Goal: Check status: Check status

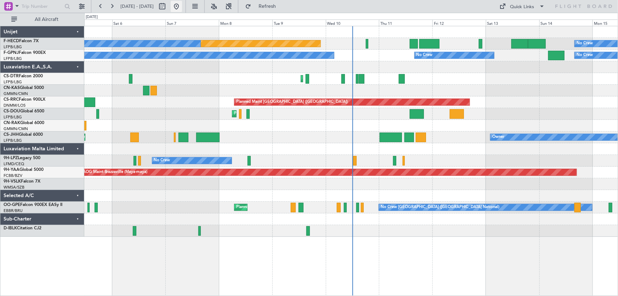
click at [182, 5] on button at bounding box center [176, 6] width 11 height 11
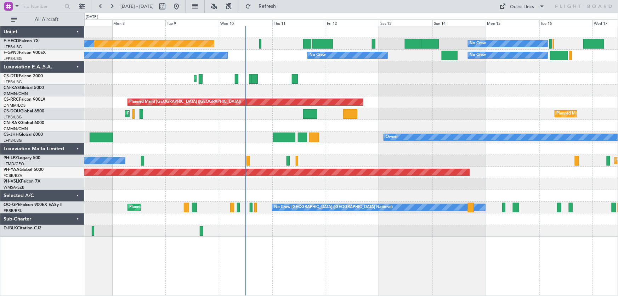
click at [292, 85] on div "Planned Maint [GEOGRAPHIC_DATA] ([GEOGRAPHIC_DATA]) No Crew No Crew No Crew No …" at bounding box center [351, 131] width 534 height 210
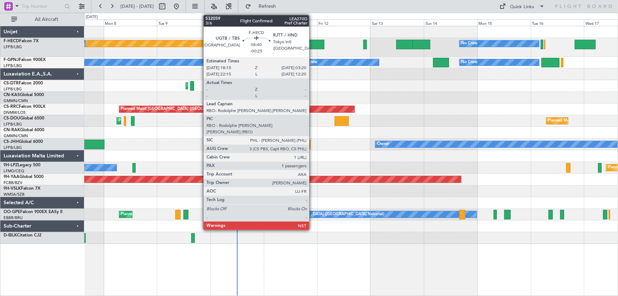
click at [312, 42] on div at bounding box center [314, 45] width 21 height 10
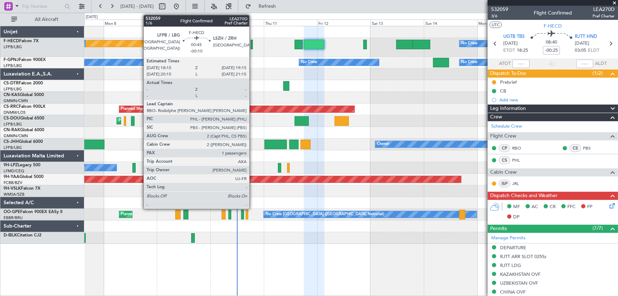
click at [252, 48] on div at bounding box center [252, 45] width 2 height 10
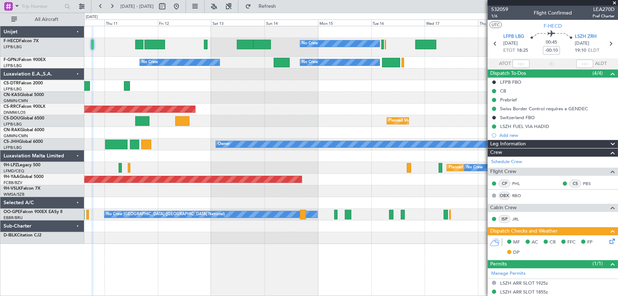
click at [168, 90] on div "Planned Maint Mugla ([GEOGRAPHIC_DATA])" at bounding box center [351, 86] width 534 height 12
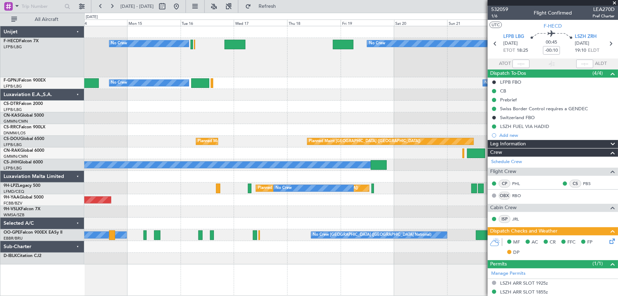
click at [164, 109] on div "No Crew No Crew No Crew No Crew No Crew No Crew Planned Maint [GEOGRAPHIC_DATA]…" at bounding box center [351, 145] width 534 height 238
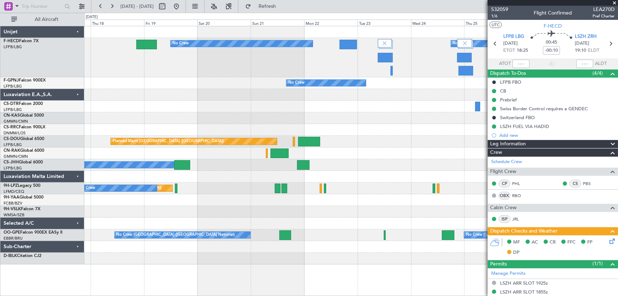
click at [202, 102] on div "No Crew No Crew No Crew No Crew No Crew Planned Maint [GEOGRAPHIC_DATA] ([GEOGR…" at bounding box center [351, 145] width 534 height 238
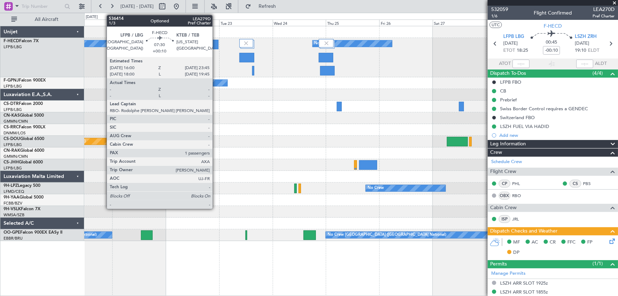
click at [216, 42] on div at bounding box center [209, 45] width 17 height 10
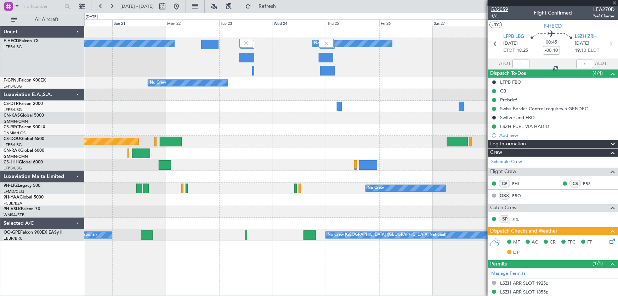
type input "+00:10"
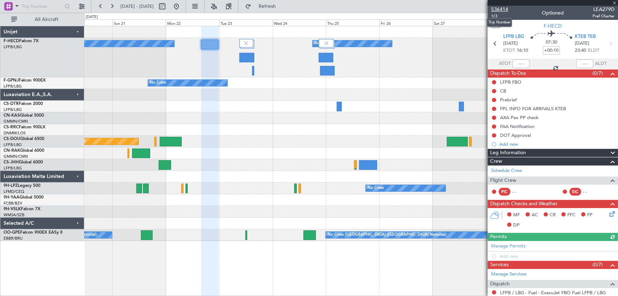
click at [502, 8] on span "536414" at bounding box center [499, 9] width 17 height 7
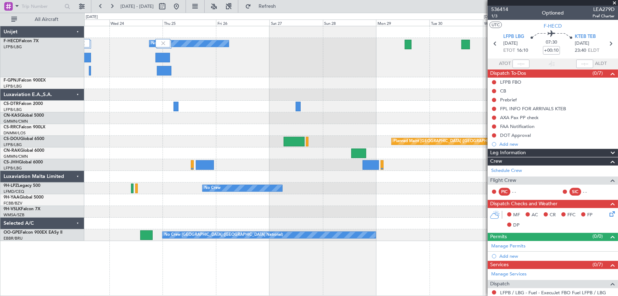
click at [230, 103] on div "No Crew No Crew No Crew No Crew Planned Maint [GEOGRAPHIC_DATA] ([GEOGRAPHIC_DA…" at bounding box center [351, 133] width 534 height 215
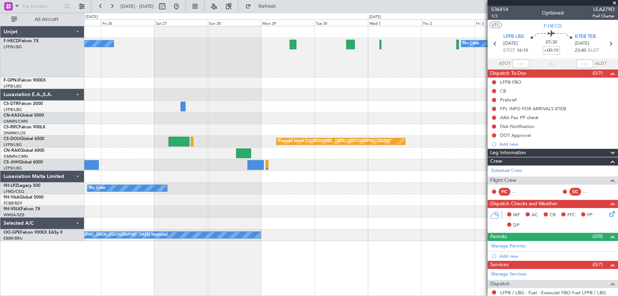
click at [238, 100] on div "No Crew No Crew Planned Maint [GEOGRAPHIC_DATA] ([GEOGRAPHIC_DATA]) Planned Mai…" at bounding box center [351, 133] width 534 height 215
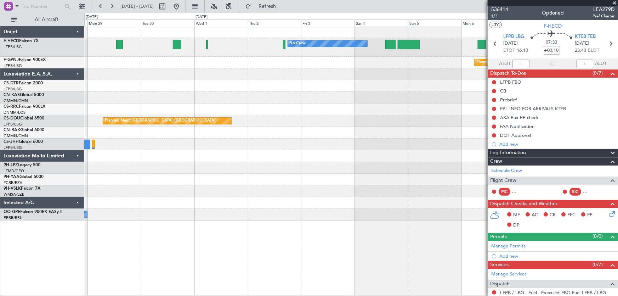
click at [273, 78] on div at bounding box center [351, 74] width 534 height 12
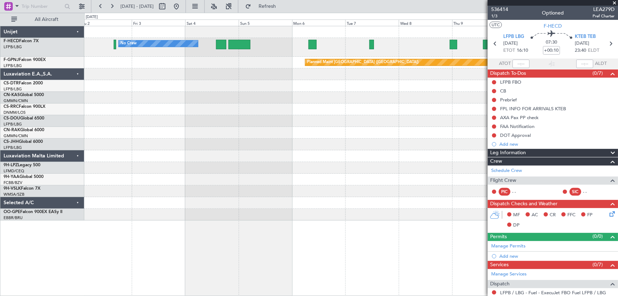
click at [269, 83] on div "No Crew No Crew Planned Maint [GEOGRAPHIC_DATA] ([GEOGRAPHIC_DATA]) Planned Mai…" at bounding box center [351, 123] width 534 height 194
click at [234, 80] on div "No Crew No Crew Planned Maint [GEOGRAPHIC_DATA] ([GEOGRAPHIC_DATA]) Planned Mai…" at bounding box center [351, 123] width 534 height 194
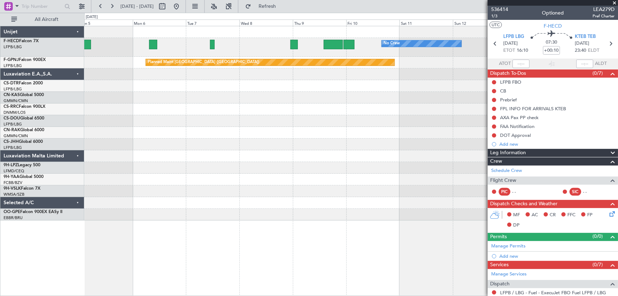
click at [255, 86] on div at bounding box center [351, 86] width 534 height 12
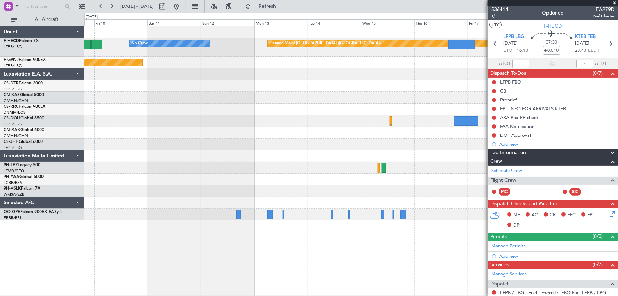
click at [264, 83] on div "No Crew Planned Maint [GEOGRAPHIC_DATA] ([GEOGRAPHIC_DATA]) Planned Maint [GEOG…" at bounding box center [351, 123] width 534 height 194
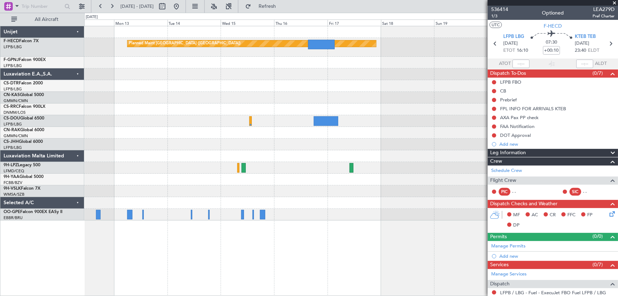
click at [261, 82] on div "Planned Maint [GEOGRAPHIC_DATA] ([GEOGRAPHIC_DATA]) No Crew Planned Maint [GEOG…" at bounding box center [351, 123] width 534 height 194
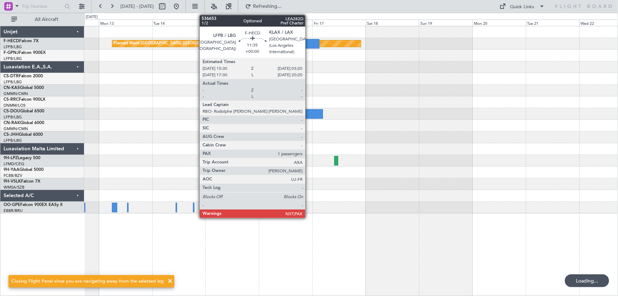
click at [308, 42] on div at bounding box center [306, 44] width 27 height 10
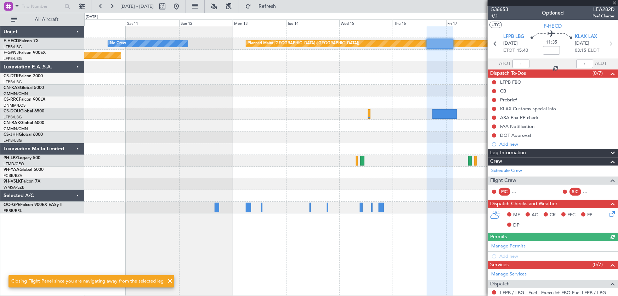
click at [399, 64] on div at bounding box center [351, 67] width 534 height 12
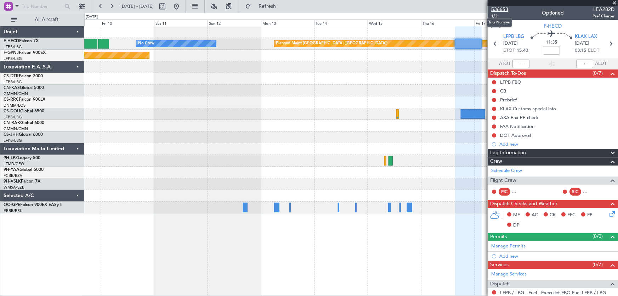
click at [500, 11] on span "536653" at bounding box center [499, 9] width 17 height 7
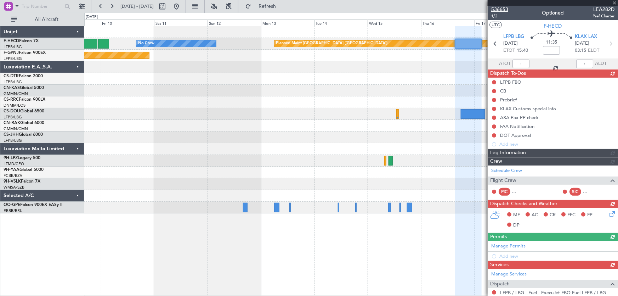
type input "+00:05"
